Goal: Task Accomplishment & Management: Complete application form

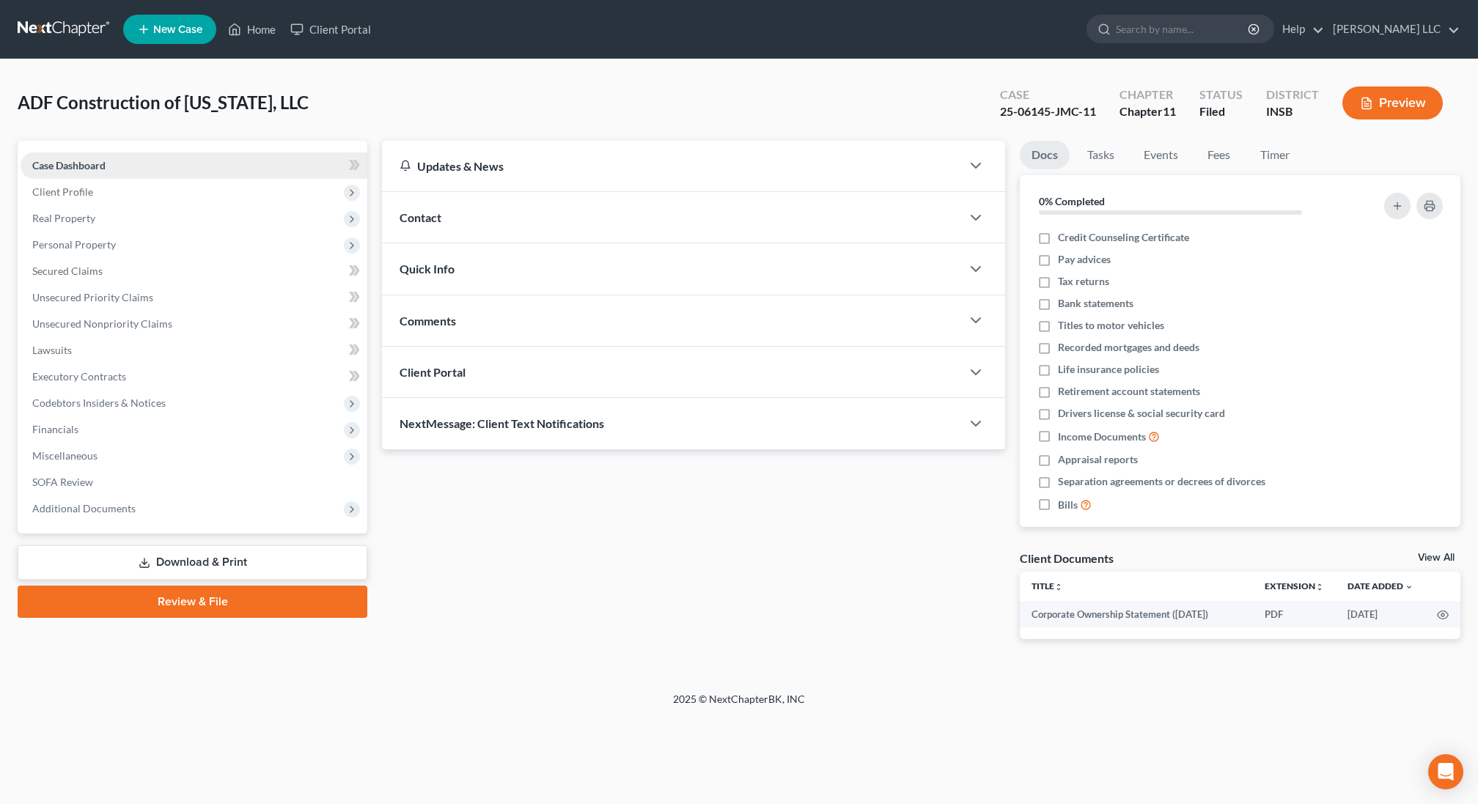
click at [105, 177] on link "Case Dashboard" at bounding box center [194, 165] width 347 height 26
click at [101, 198] on span "Client Profile" at bounding box center [194, 192] width 347 height 26
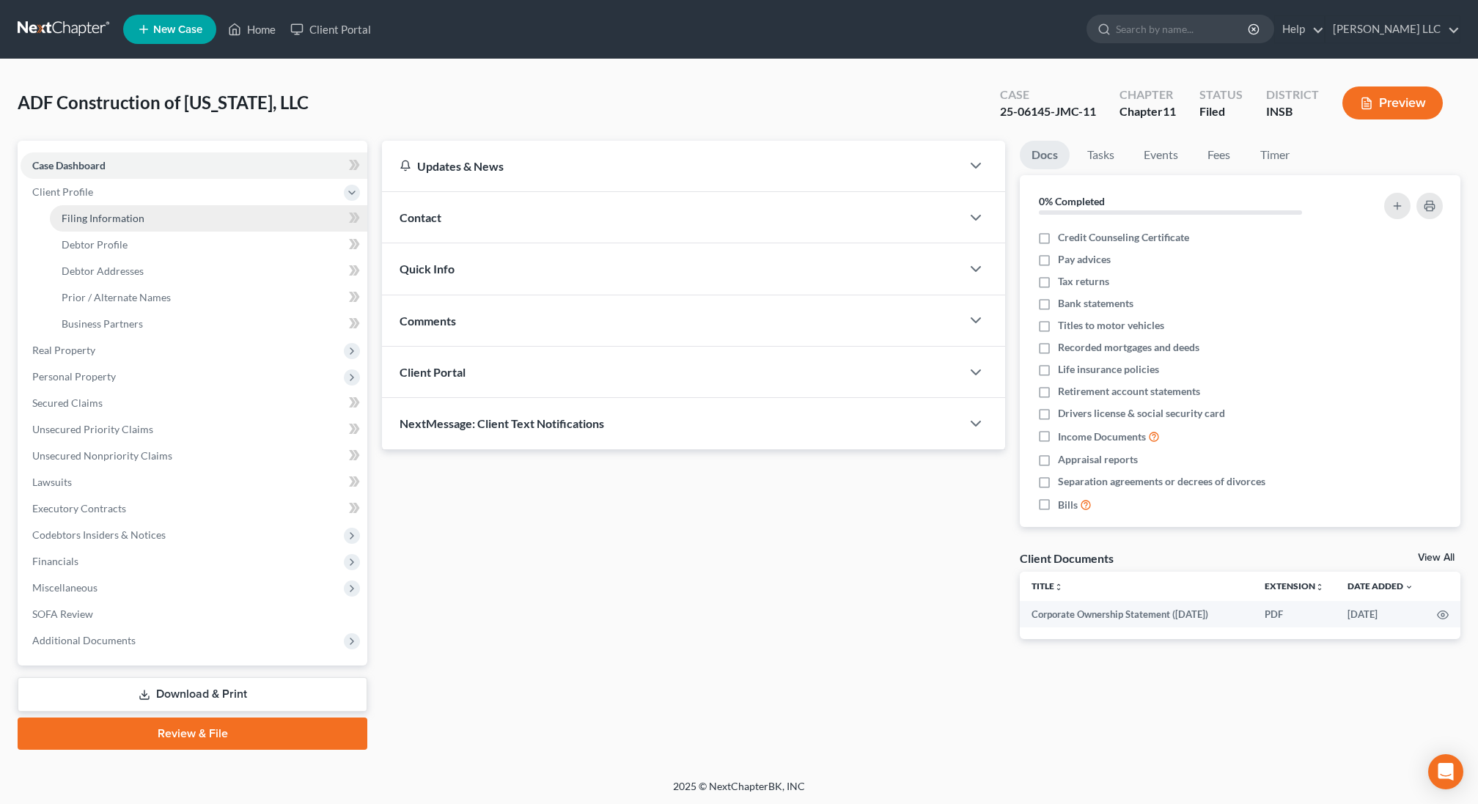
click at [101, 218] on span "Filing Information" at bounding box center [103, 218] width 83 height 12
select select "5"
select select "1"
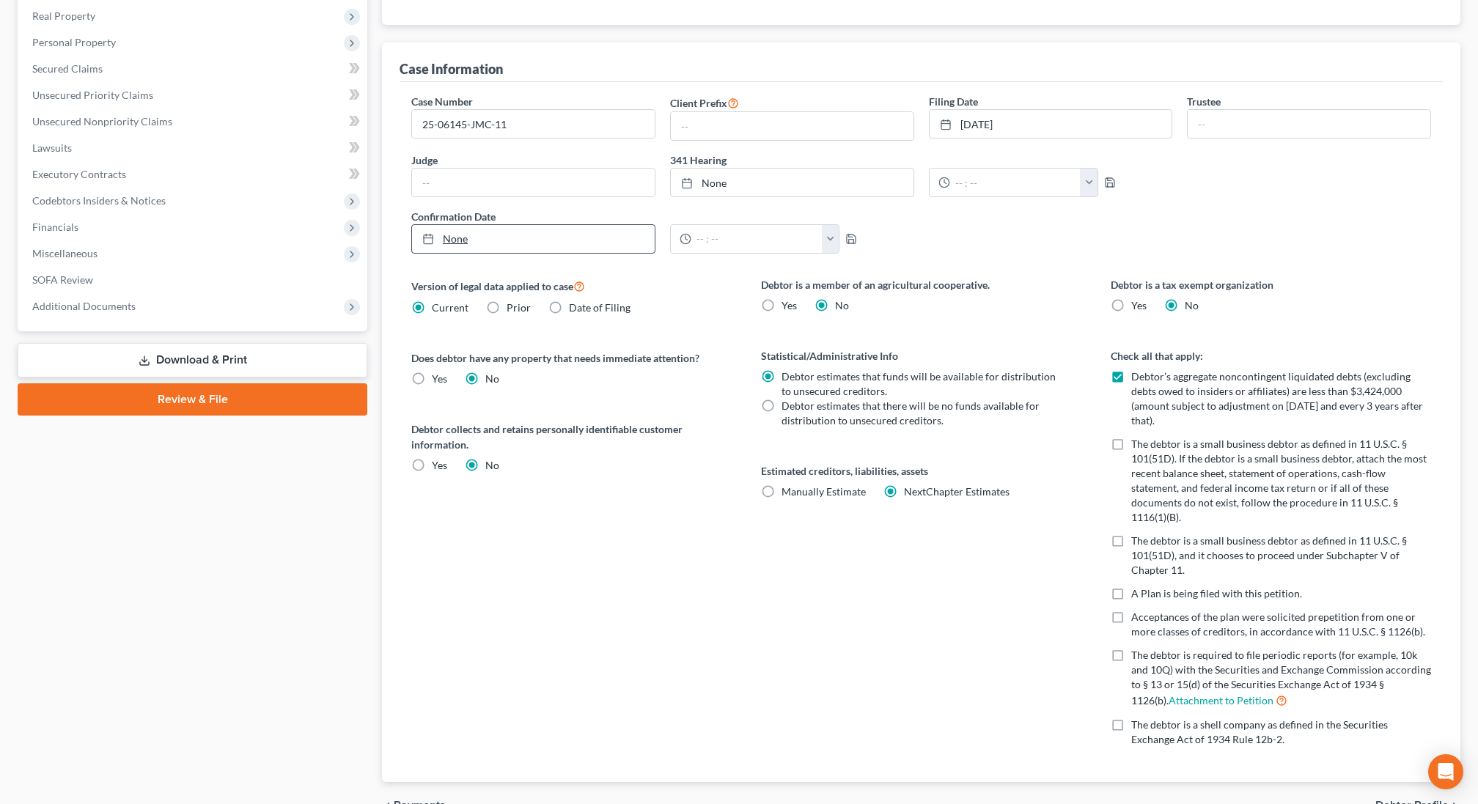
scroll to position [358, 0]
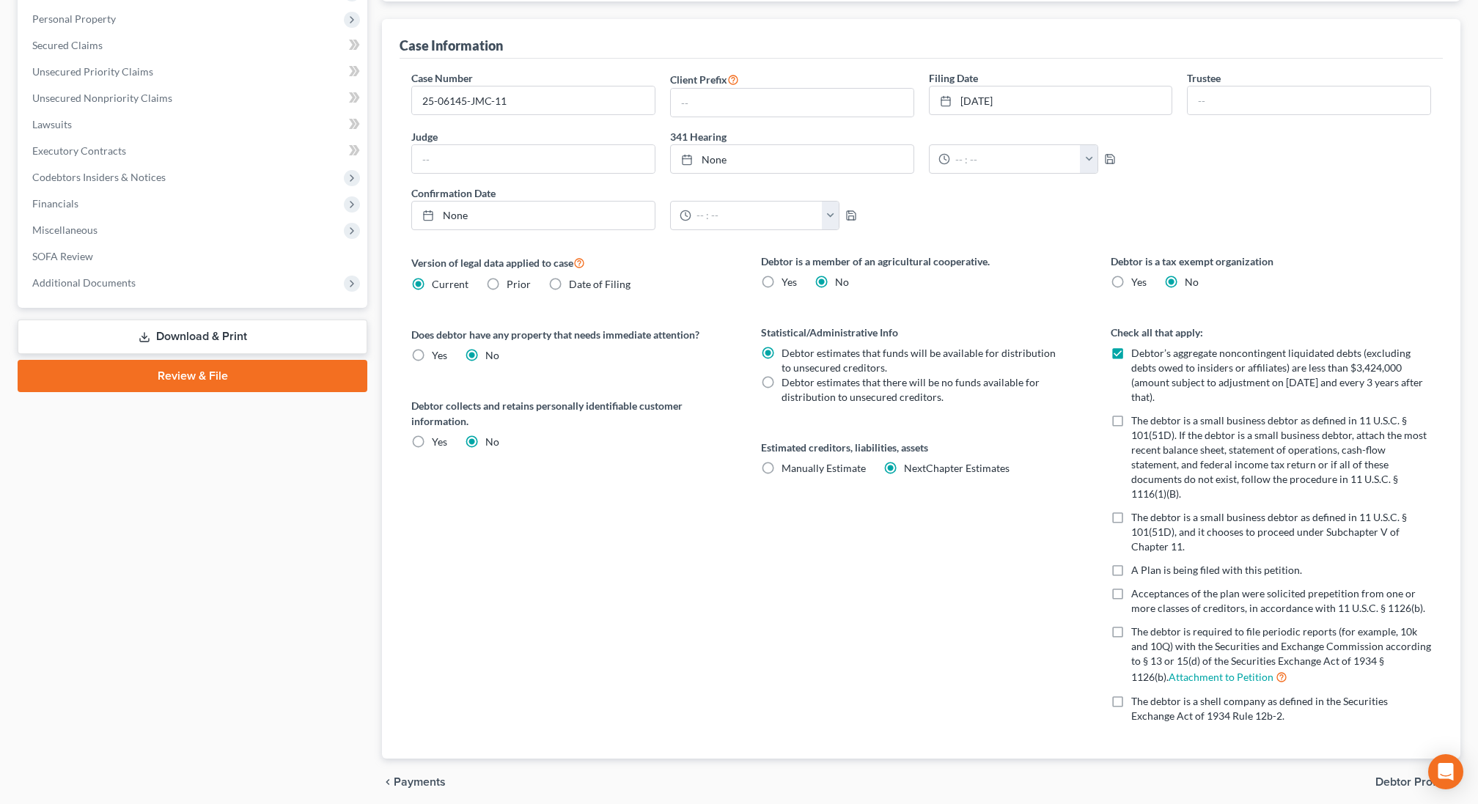
click at [569, 277] on label "Date of Filing" at bounding box center [600, 284] width 62 height 15
click at [575, 277] on input "Date of Filing" at bounding box center [580, 282] width 10 height 10
radio input "true"
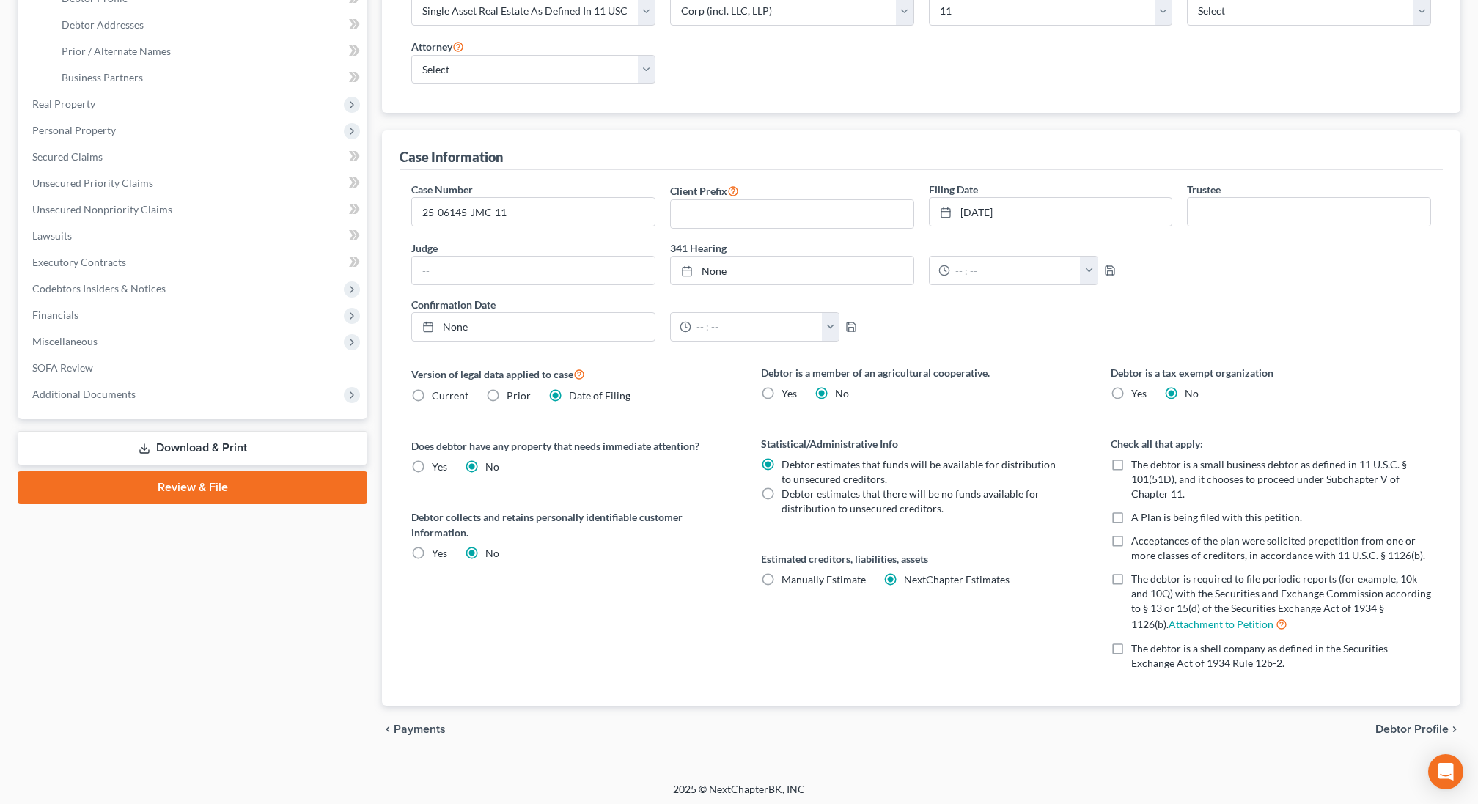
click at [432, 390] on label "Current" at bounding box center [450, 395] width 37 height 15
click at [438, 390] on input "Current" at bounding box center [443, 393] width 10 height 10
radio input "true"
radio input "false"
